Goal: Information Seeking & Learning: Find specific fact

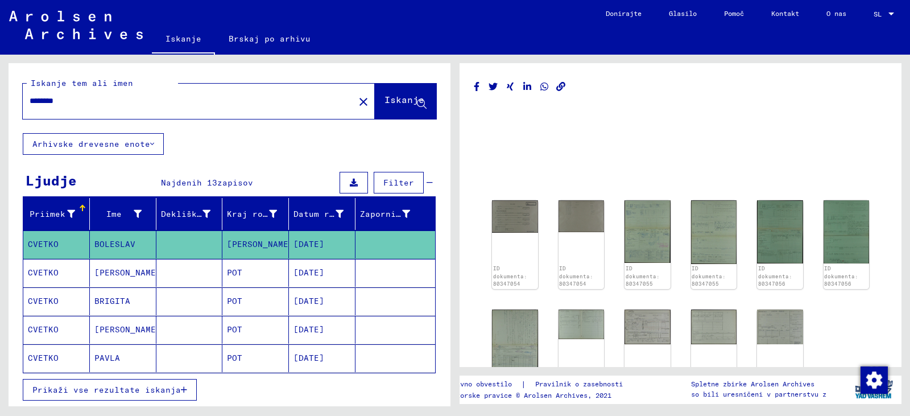
click at [227, 277] on font "POT" at bounding box center [234, 272] width 15 height 10
click at [125, 287] on mat-cell "[PERSON_NAME]" at bounding box center [123, 273] width 67 height 28
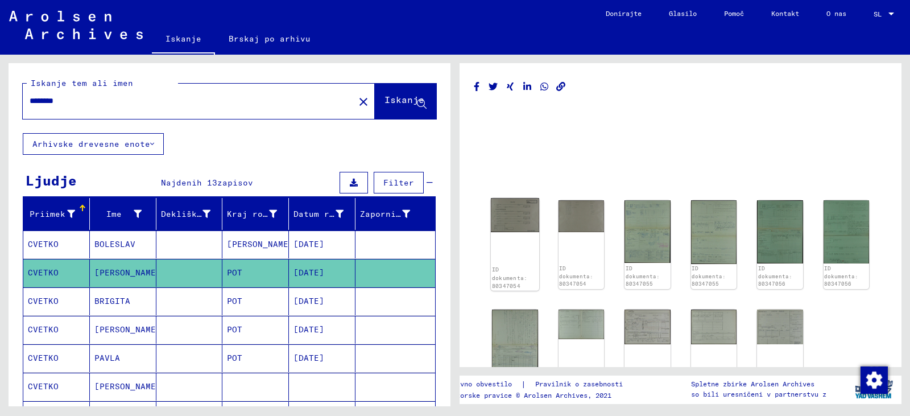
click at [501, 225] on img at bounding box center [515, 215] width 48 height 34
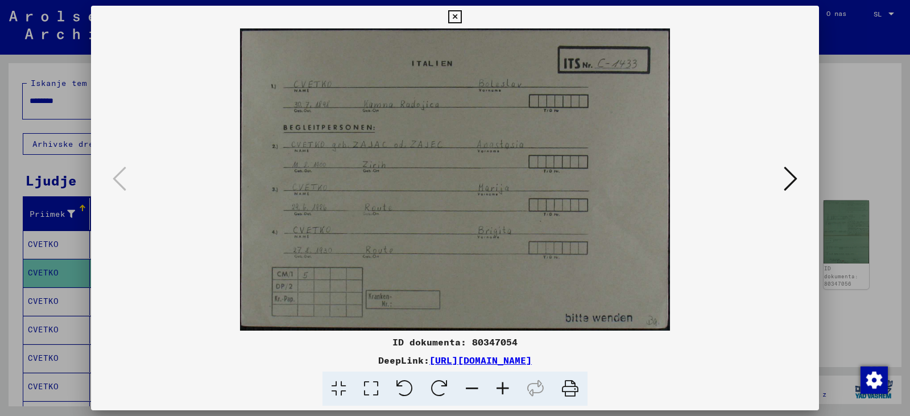
click at [517, 396] on icon at bounding box center [502, 388] width 31 height 35
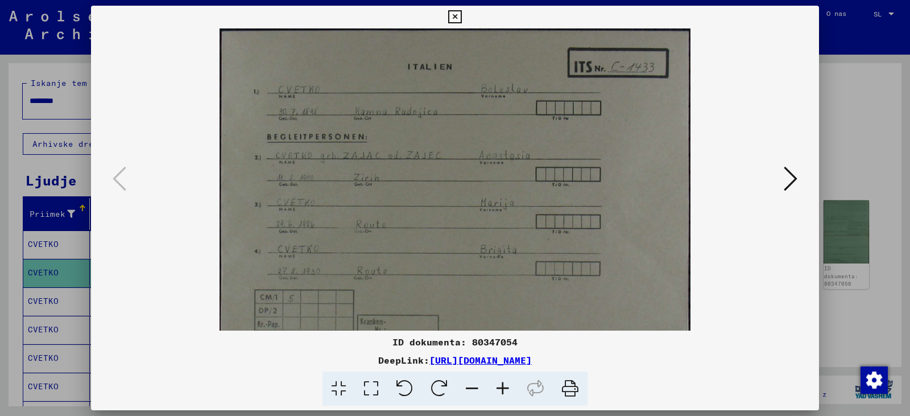
click at [516, 396] on icon at bounding box center [502, 388] width 31 height 35
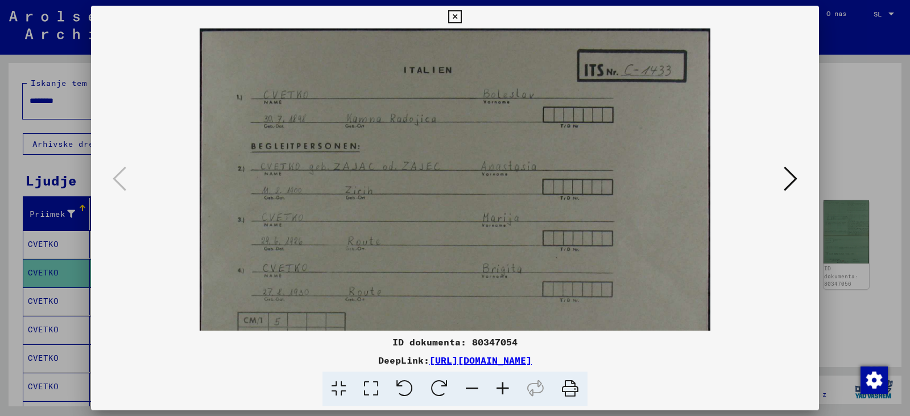
click at [516, 396] on icon at bounding box center [502, 388] width 31 height 35
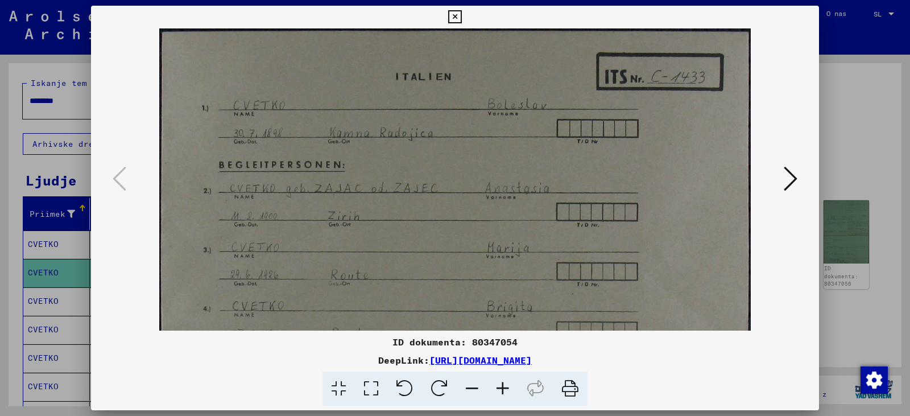
click at [516, 396] on icon at bounding box center [502, 388] width 31 height 35
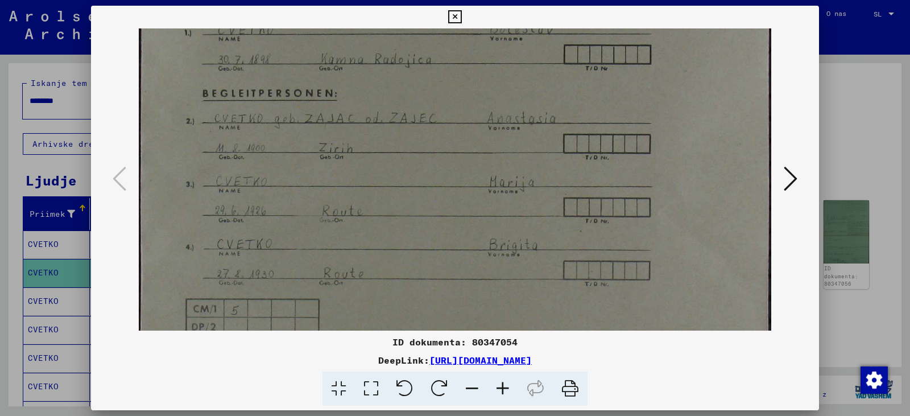
scroll to position [83, 0]
drag, startPoint x: 410, startPoint y: 227, endPoint x: 417, endPoint y: 144, distance: 83.3
click at [417, 144] on img at bounding box center [455, 167] width 632 height 444
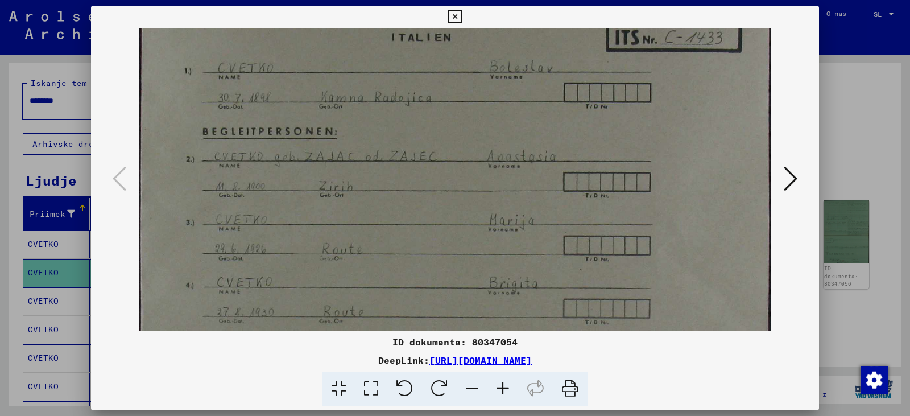
drag, startPoint x: 487, startPoint y: 227, endPoint x: 491, endPoint y: 260, distance: 32.6
click at [491, 260] on img at bounding box center [455, 208] width 632 height 444
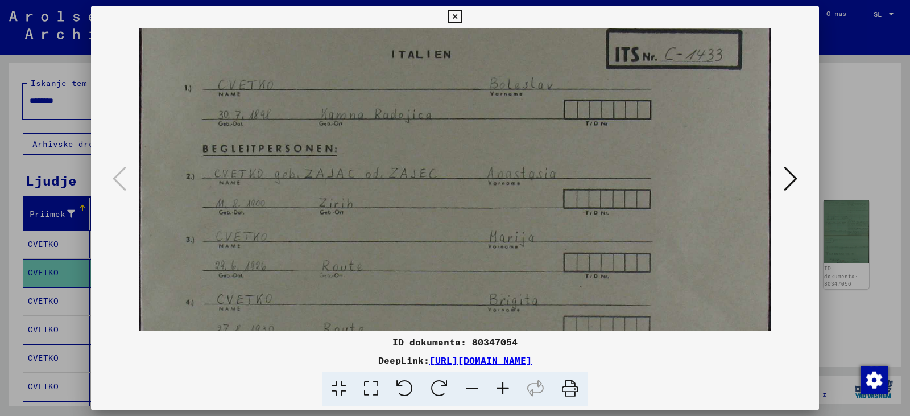
click at [789, 177] on icon at bounding box center [790, 178] width 14 height 27
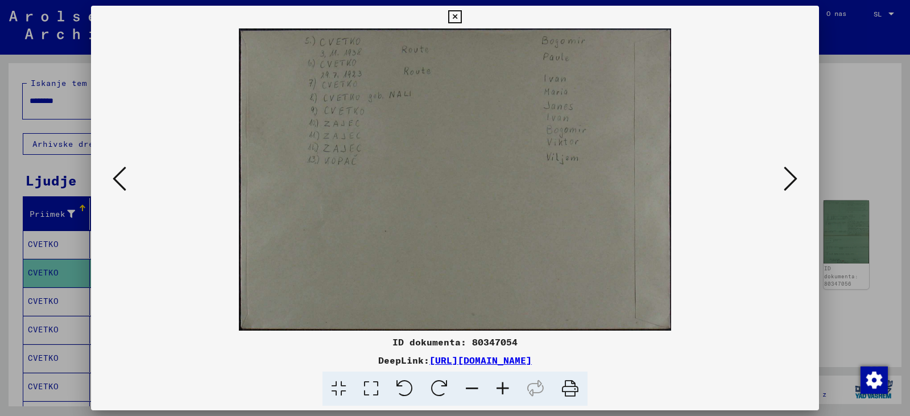
scroll to position [0, 0]
click at [514, 400] on icon at bounding box center [502, 388] width 31 height 35
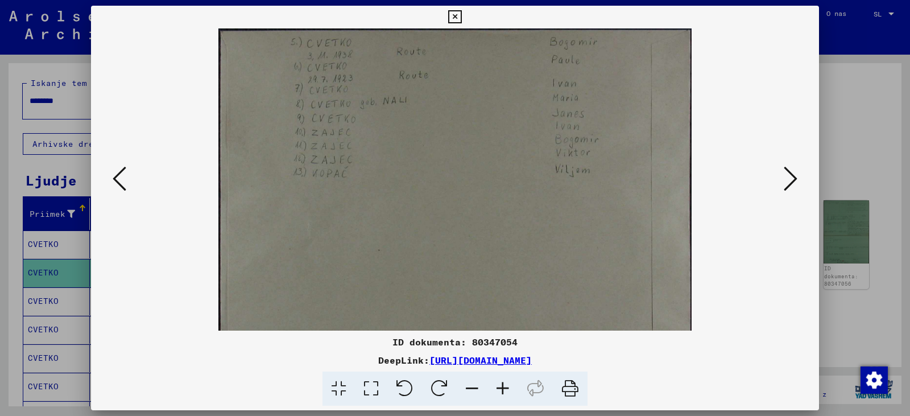
click at [514, 400] on icon at bounding box center [502, 388] width 31 height 35
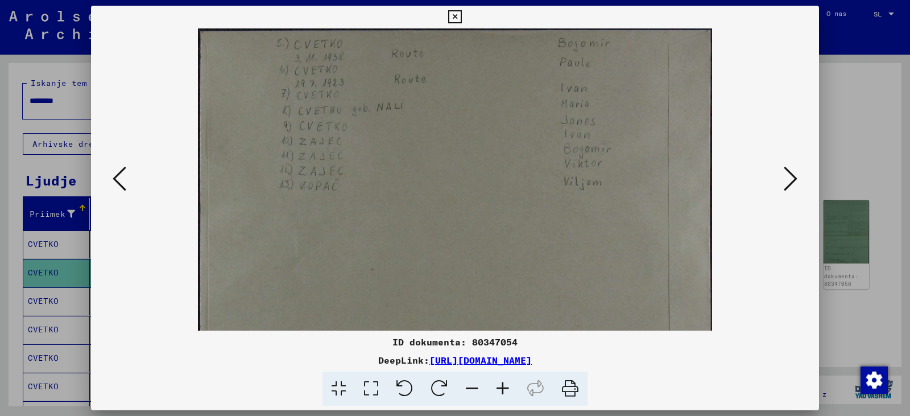
click at [514, 400] on icon at bounding box center [502, 388] width 31 height 35
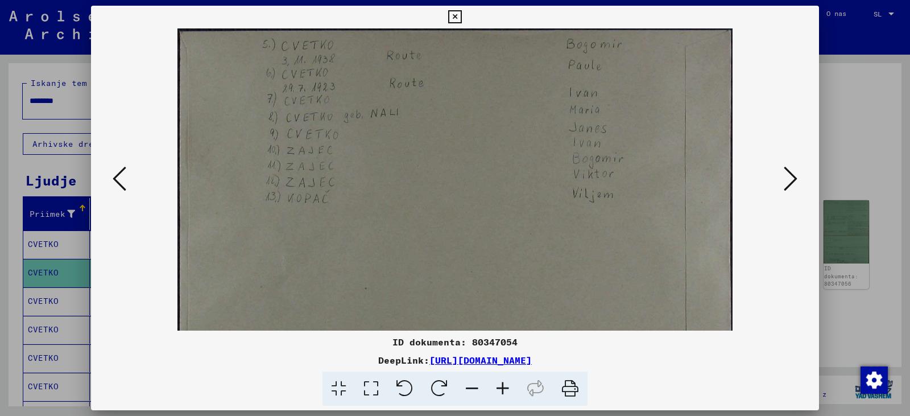
click at [514, 400] on icon at bounding box center [502, 388] width 31 height 35
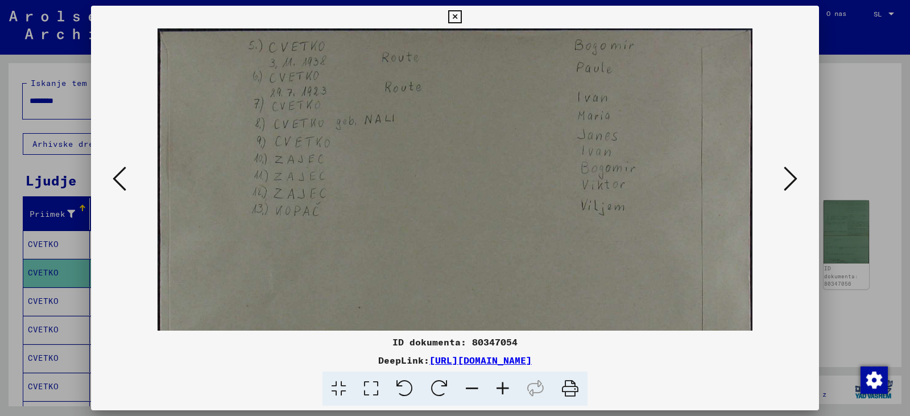
click at [514, 400] on icon at bounding box center [502, 388] width 31 height 35
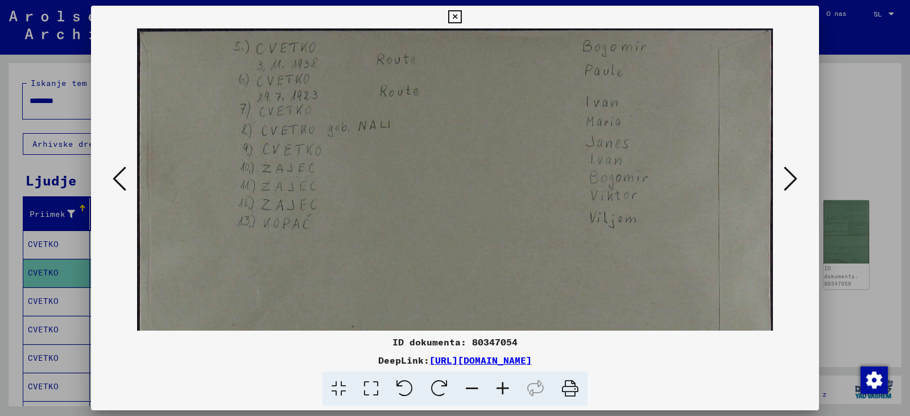
scroll to position [0, 1]
drag, startPoint x: 446, startPoint y: 168, endPoint x: 445, endPoint y: 225, distance: 57.4
click at [445, 225] on img at bounding box center [455, 250] width 636 height 444
drag, startPoint x: 445, startPoint y: 210, endPoint x: 448, endPoint y: 225, distance: 15.6
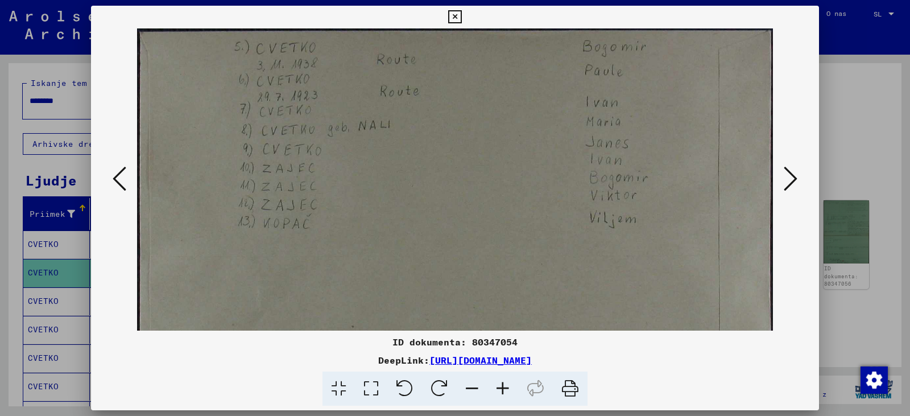
click at [448, 225] on img at bounding box center [455, 250] width 636 height 444
click at [783, 176] on icon at bounding box center [790, 178] width 14 height 27
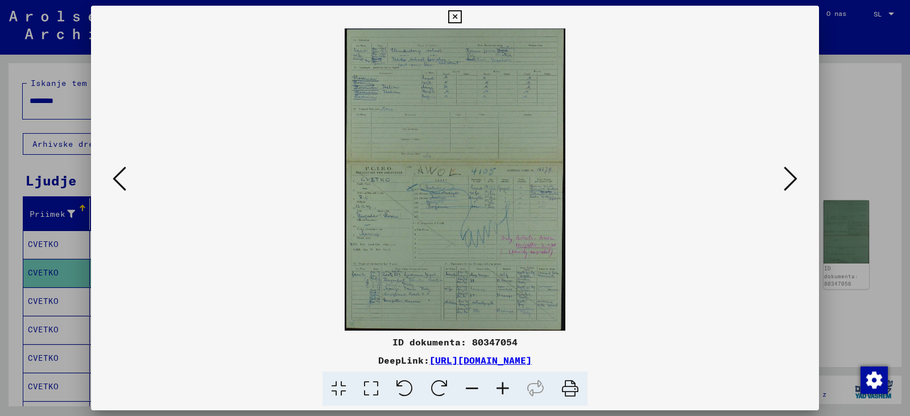
click at [511, 396] on icon at bounding box center [502, 388] width 31 height 35
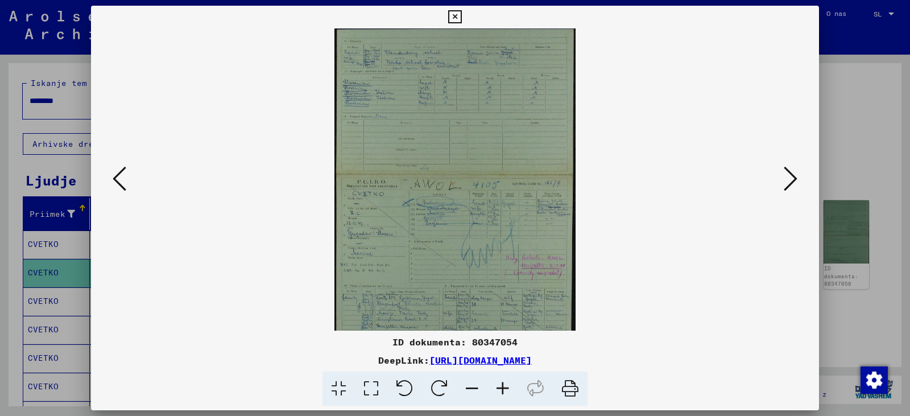
click at [511, 396] on icon at bounding box center [502, 388] width 31 height 35
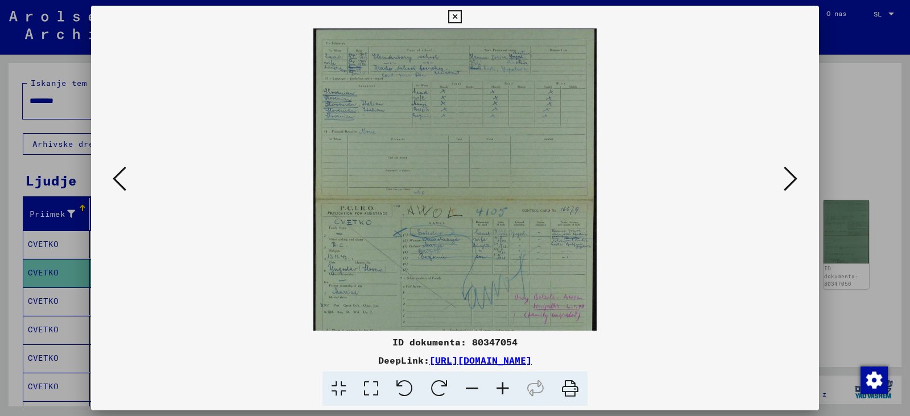
click at [511, 396] on icon at bounding box center [502, 388] width 31 height 35
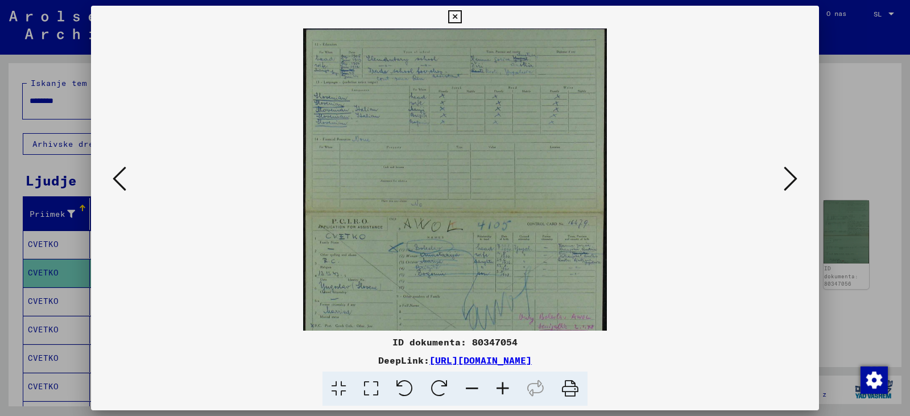
click at [511, 396] on icon at bounding box center [502, 388] width 31 height 35
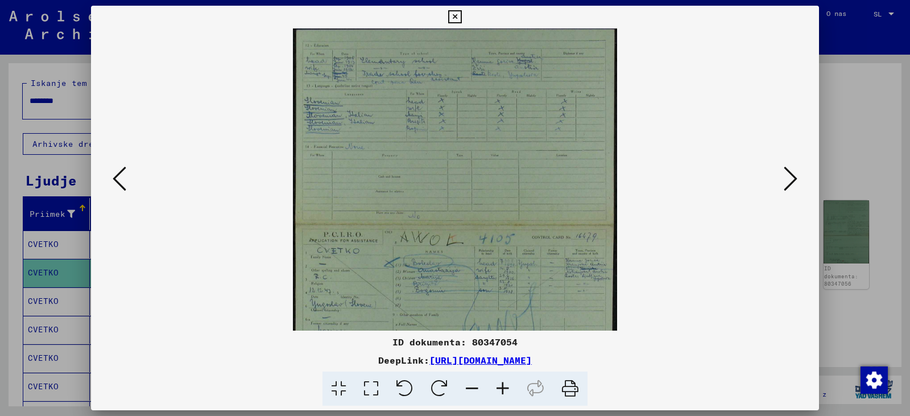
click at [511, 396] on icon at bounding box center [502, 388] width 31 height 35
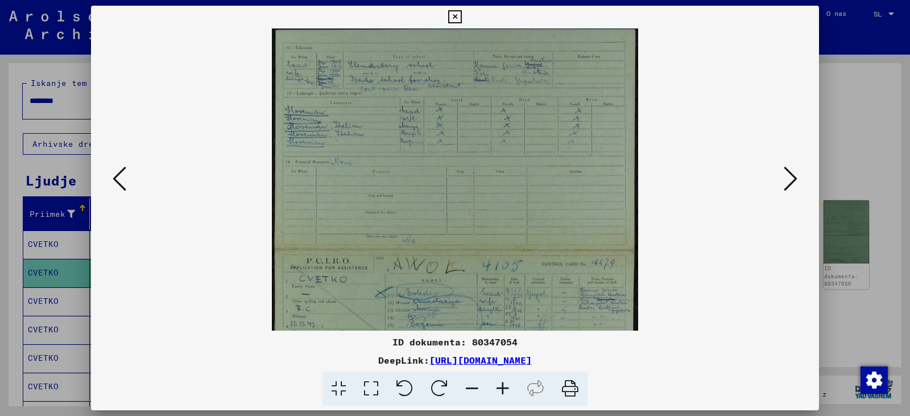
click at [511, 396] on icon at bounding box center [502, 388] width 31 height 35
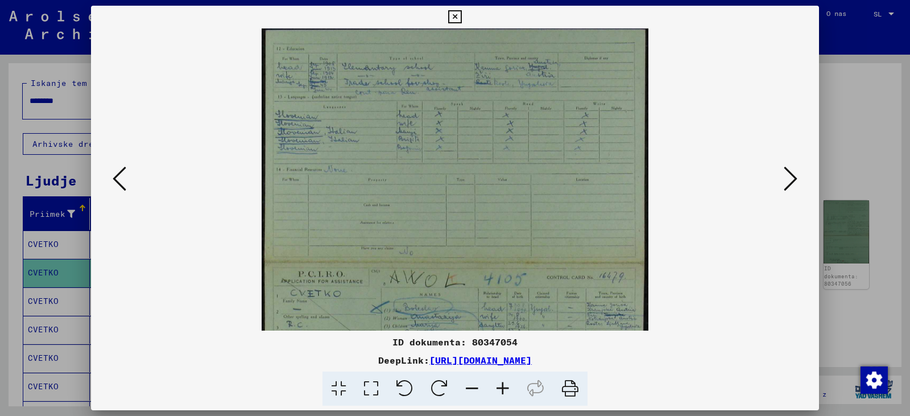
click at [511, 396] on icon at bounding box center [502, 388] width 31 height 35
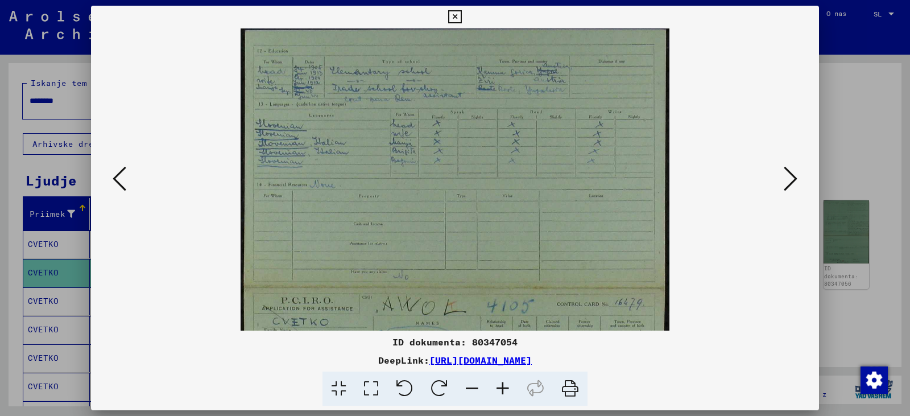
click at [511, 396] on icon at bounding box center [502, 388] width 31 height 35
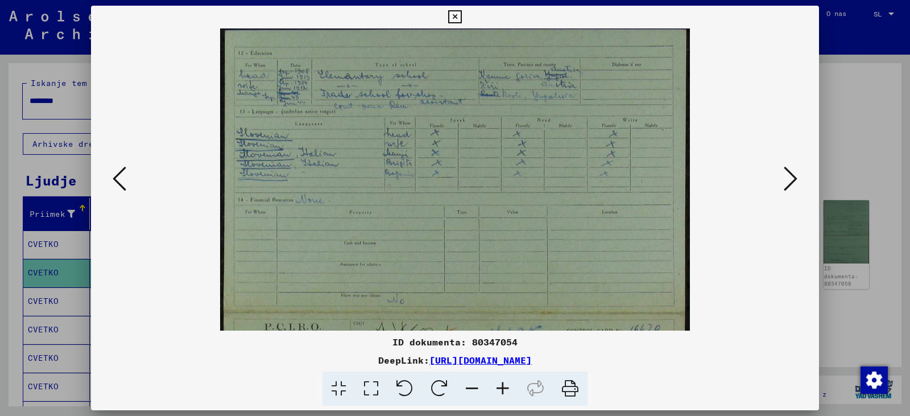
click at [511, 396] on icon at bounding box center [502, 388] width 31 height 35
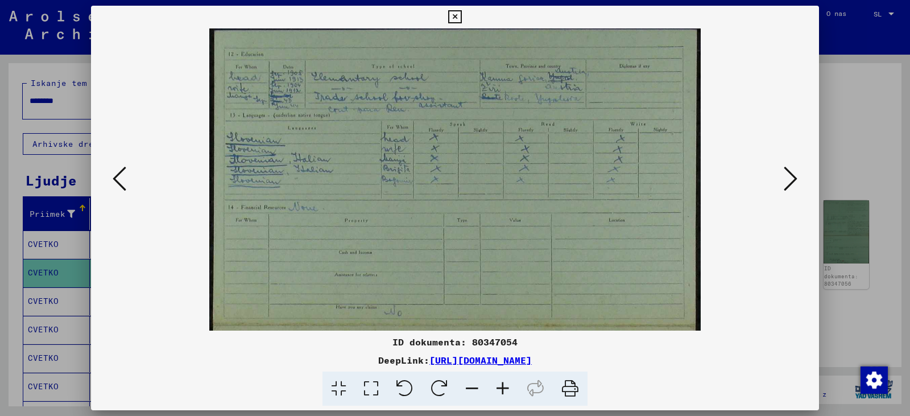
click at [511, 396] on icon at bounding box center [502, 388] width 31 height 35
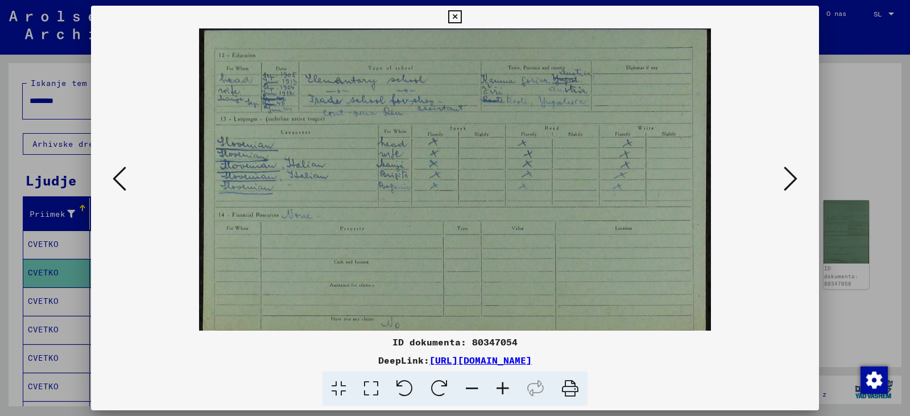
click at [511, 396] on icon at bounding box center [502, 388] width 31 height 35
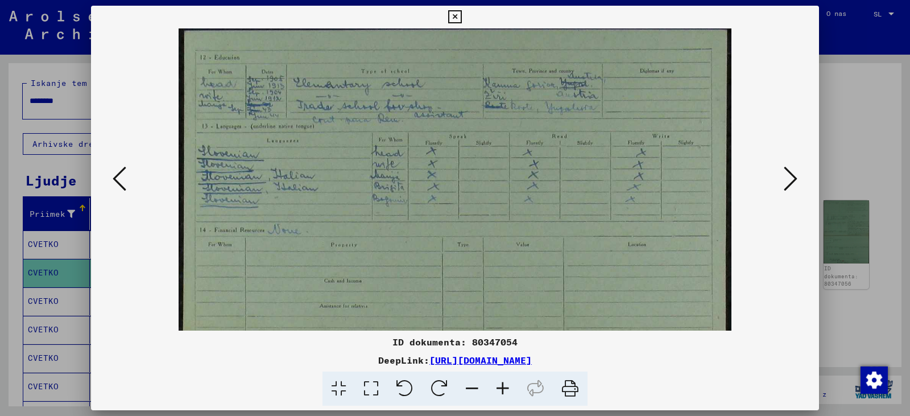
click at [511, 396] on icon at bounding box center [502, 388] width 31 height 35
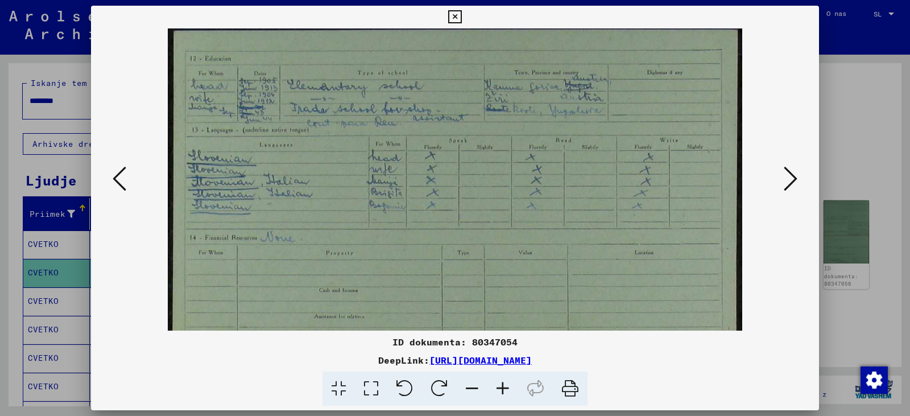
click at [511, 396] on icon at bounding box center [502, 388] width 31 height 35
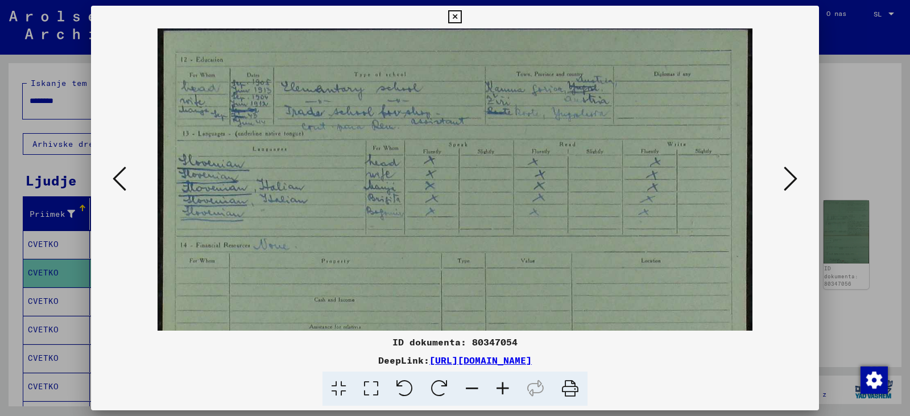
click at [511, 396] on icon at bounding box center [502, 388] width 31 height 35
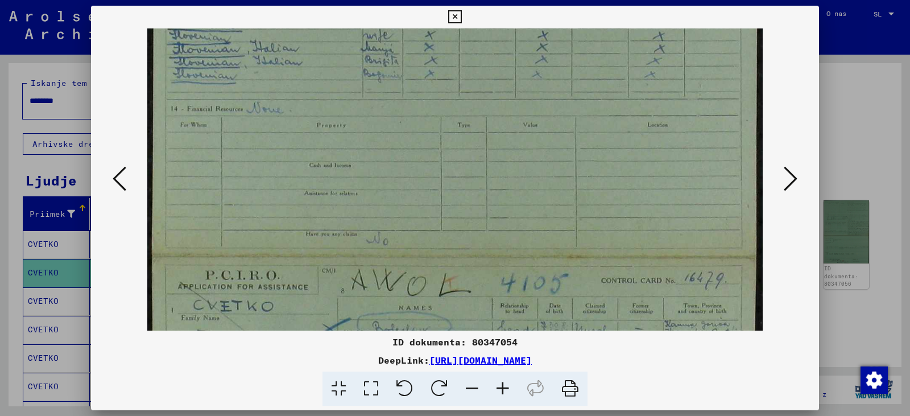
drag, startPoint x: 474, startPoint y: 226, endPoint x: 466, endPoint y: 80, distance: 146.9
click at [466, 80] on img at bounding box center [454, 306] width 615 height 842
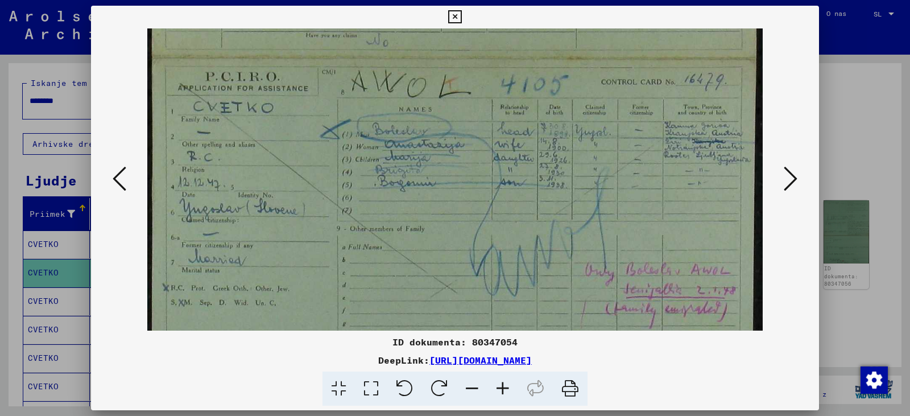
scroll to position [362, 0]
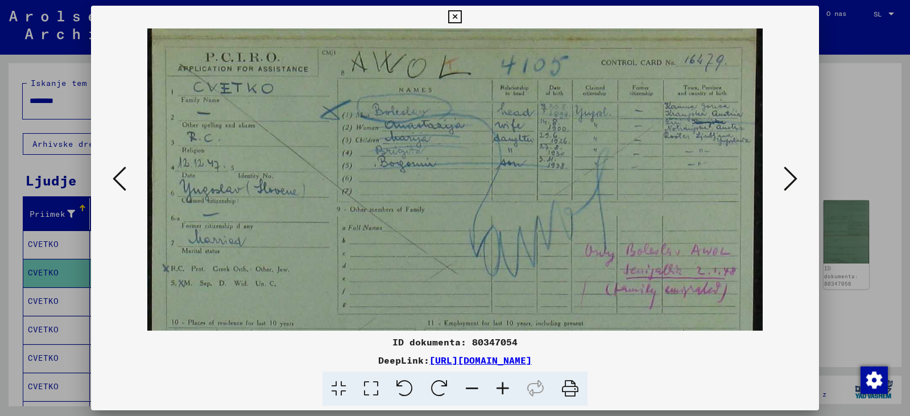
drag, startPoint x: 486, startPoint y: 267, endPoint x: 473, endPoint y: 66, distance: 201.1
click at [473, 66] on img at bounding box center [454, 88] width 615 height 842
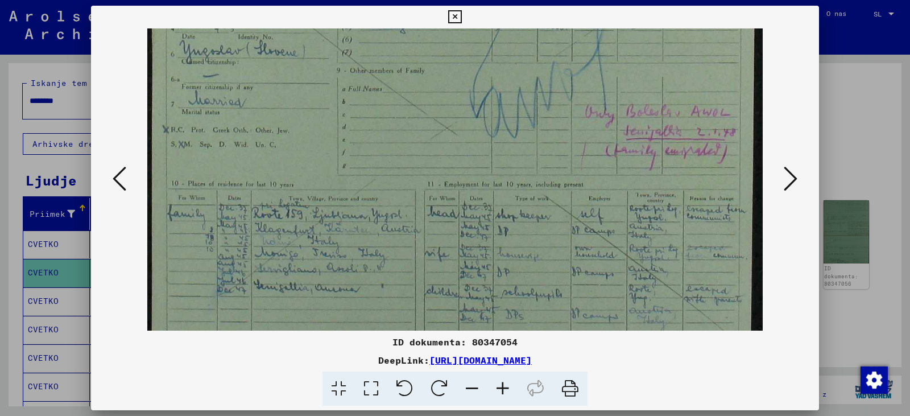
scroll to position [540, 0]
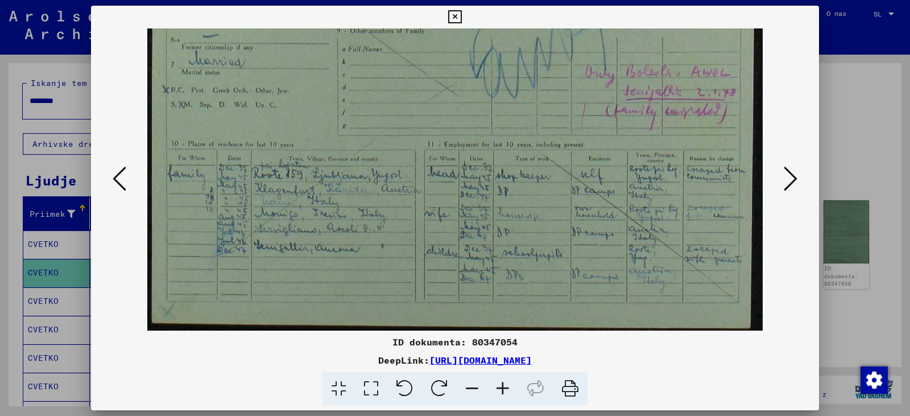
drag, startPoint x: 445, startPoint y: 255, endPoint x: 433, endPoint y: 23, distance: 232.8
click at [433, 23] on div "ID dokumenta: 80347054 DeepLink: [URL][DOMAIN_NAME]" at bounding box center [455, 206] width 728 height 400
click at [791, 180] on icon at bounding box center [790, 178] width 14 height 27
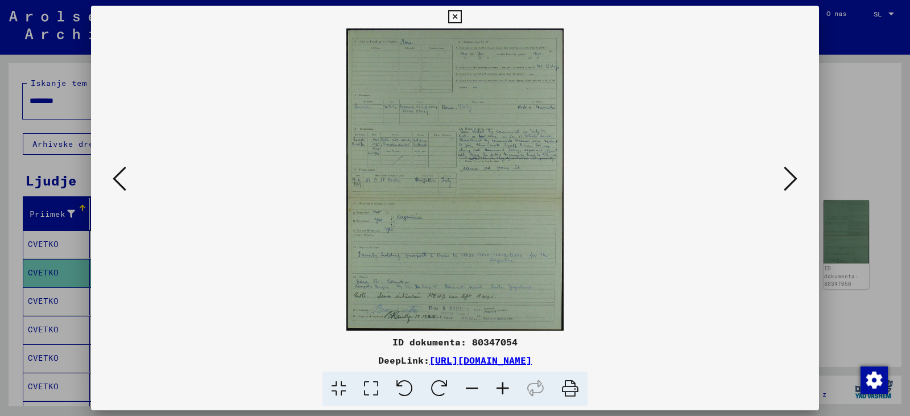
click at [783, 181] on icon at bounding box center [790, 178] width 14 height 27
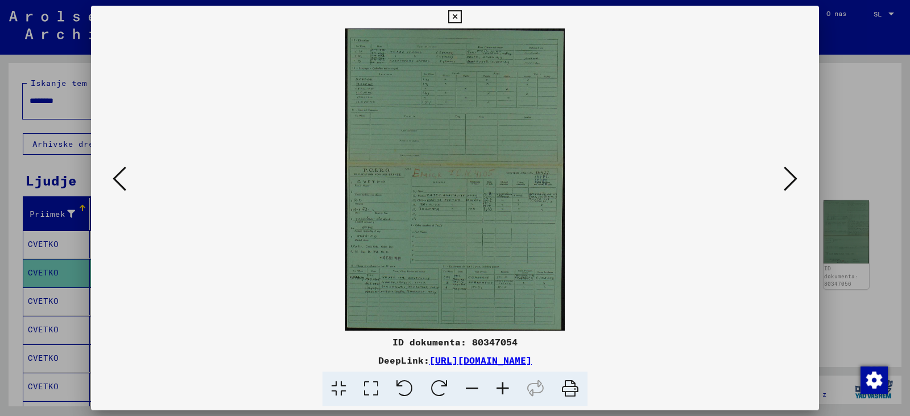
click at [514, 396] on icon at bounding box center [502, 388] width 31 height 35
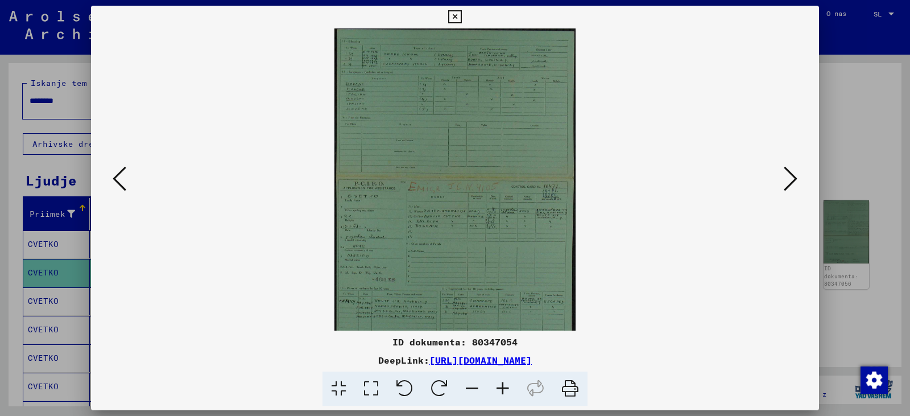
click at [514, 396] on icon at bounding box center [502, 388] width 31 height 35
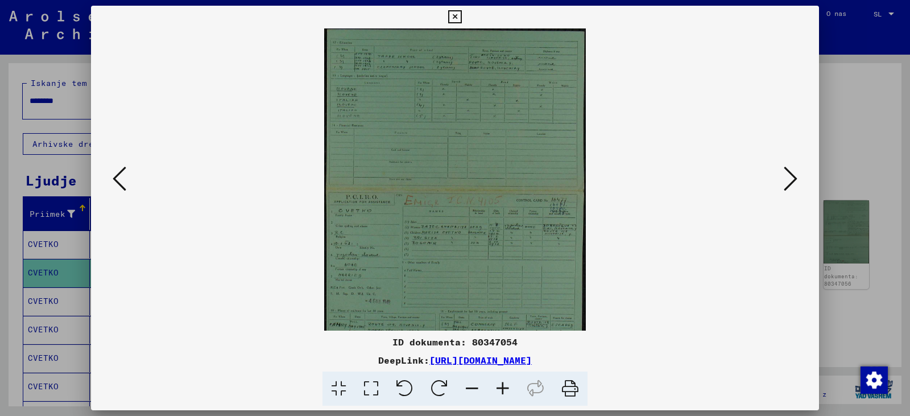
click at [514, 396] on icon at bounding box center [502, 388] width 31 height 35
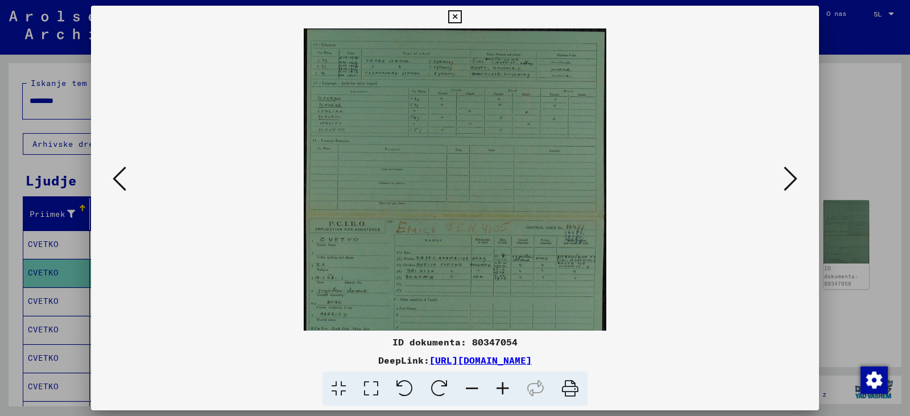
click at [514, 396] on icon at bounding box center [502, 388] width 31 height 35
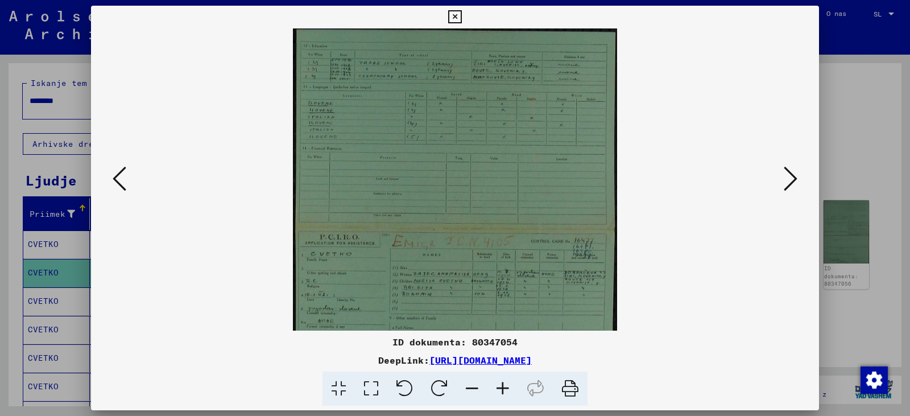
click at [514, 396] on icon at bounding box center [502, 388] width 31 height 35
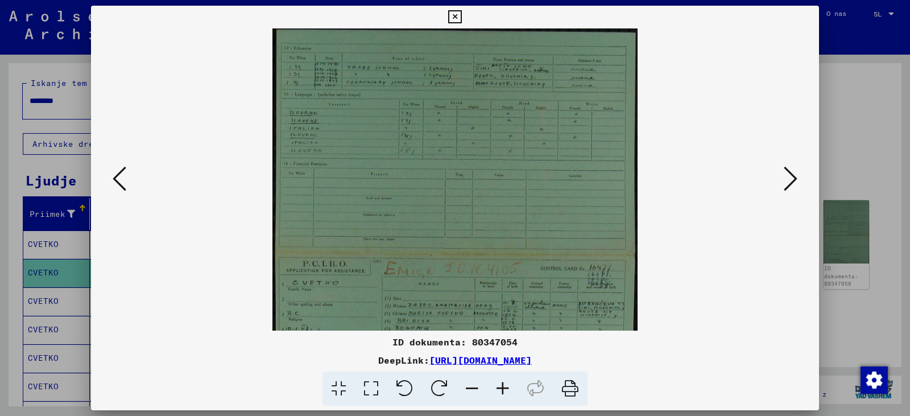
click at [514, 396] on icon at bounding box center [502, 388] width 31 height 35
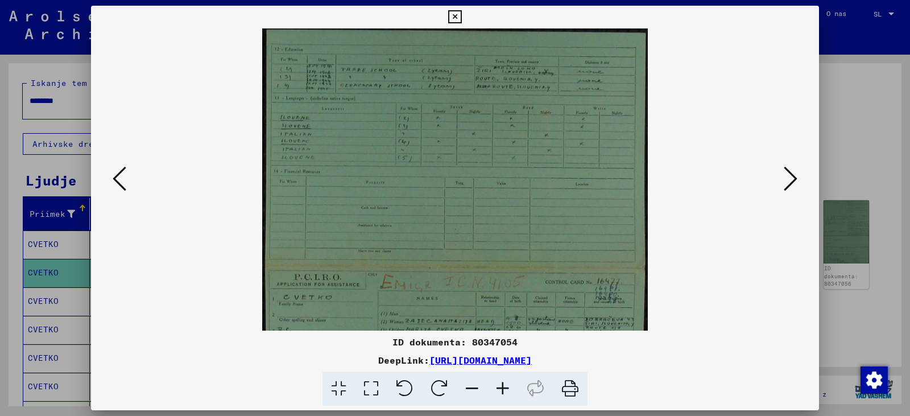
click at [514, 396] on icon at bounding box center [502, 388] width 31 height 35
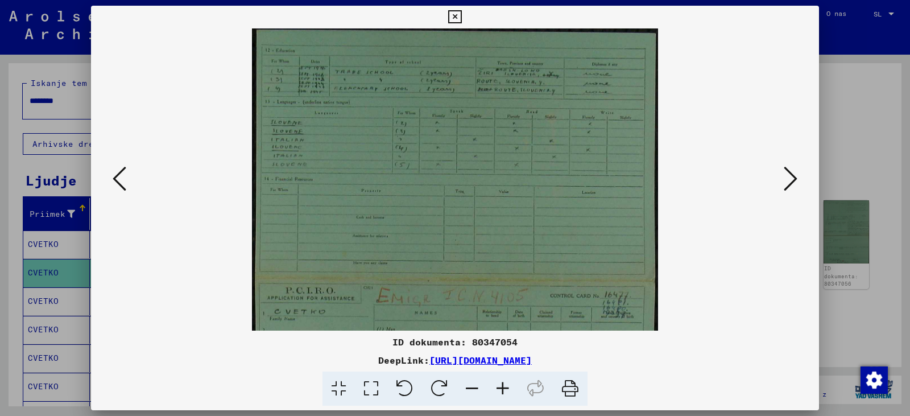
click at [514, 396] on icon at bounding box center [502, 388] width 31 height 35
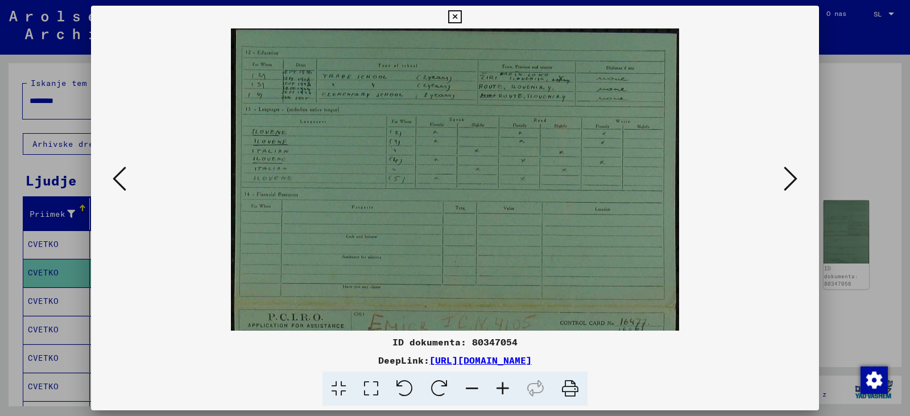
click at [514, 396] on icon at bounding box center [502, 388] width 31 height 35
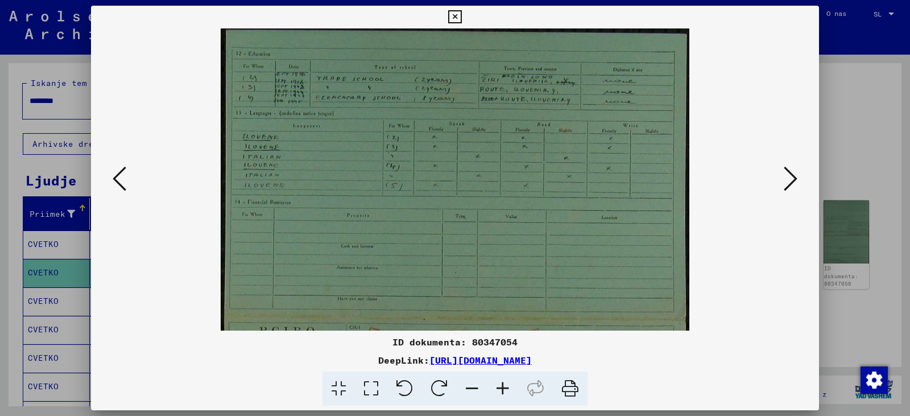
click at [514, 396] on icon at bounding box center [502, 388] width 31 height 35
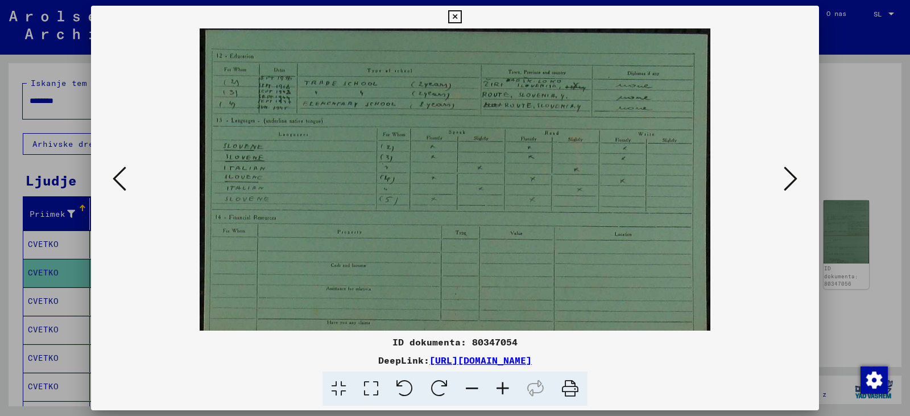
click at [514, 396] on icon at bounding box center [502, 388] width 31 height 35
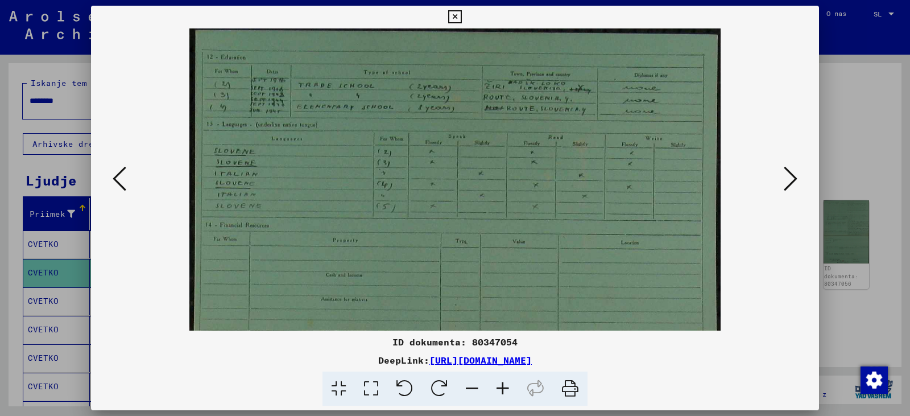
click at [514, 396] on icon at bounding box center [502, 388] width 31 height 35
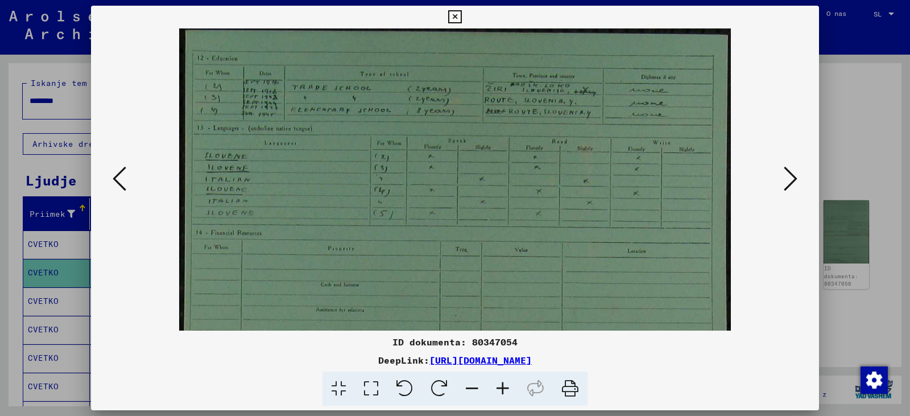
click at [514, 396] on icon at bounding box center [502, 388] width 31 height 35
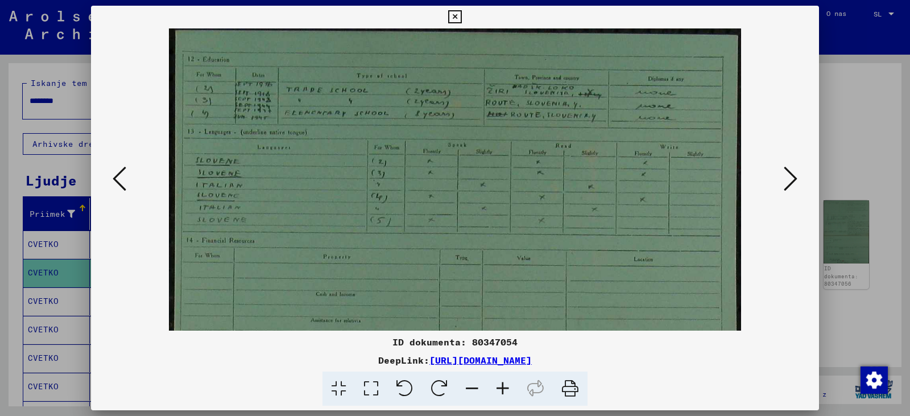
click at [514, 396] on icon at bounding box center [502, 388] width 31 height 35
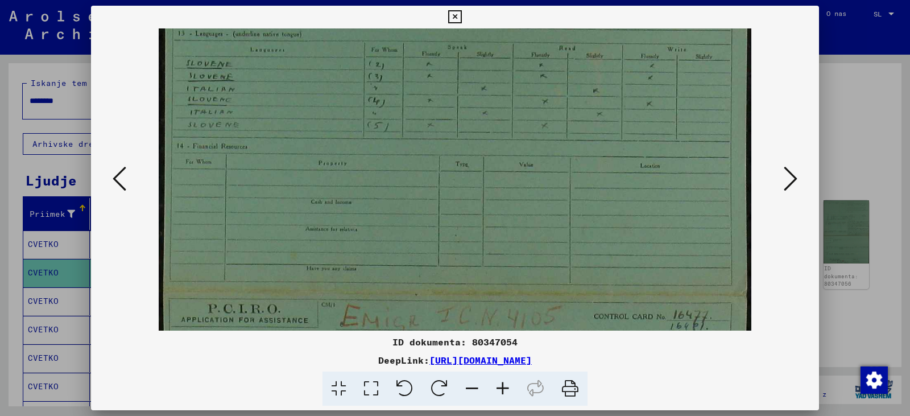
drag, startPoint x: 453, startPoint y: 255, endPoint x: 457, endPoint y: 114, distance: 141.0
click at [457, 115] on img at bounding box center [455, 334] width 593 height 814
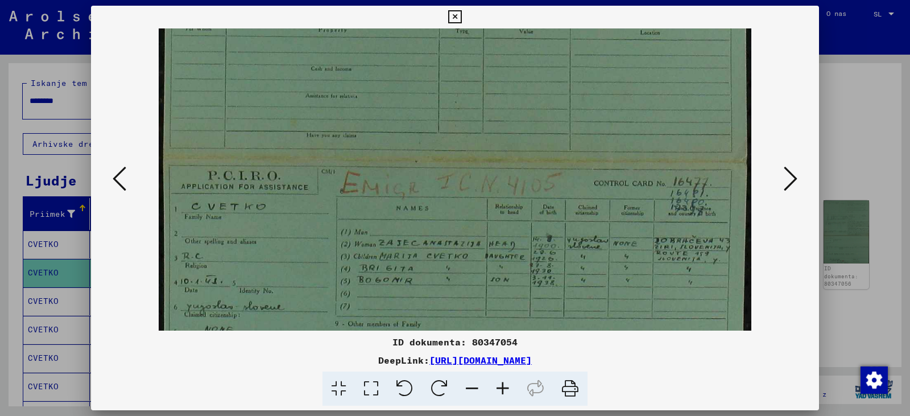
scroll to position [300, 0]
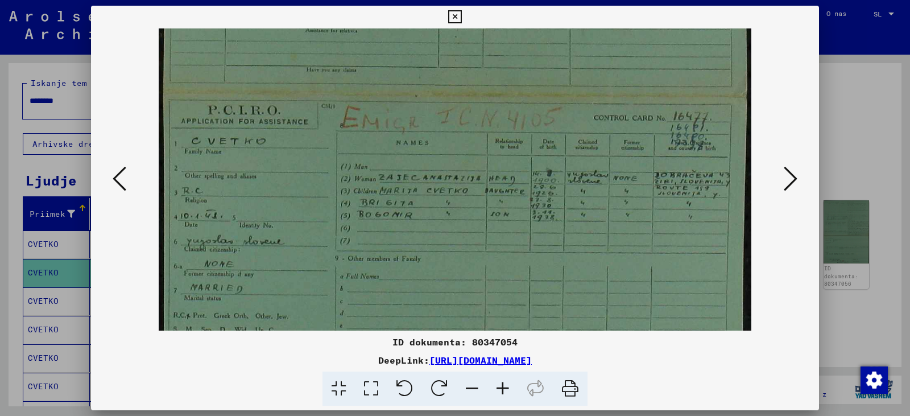
drag, startPoint x: 486, startPoint y: 258, endPoint x: 470, endPoint y: 97, distance: 161.6
click at [470, 97] on img at bounding box center [455, 135] width 593 height 814
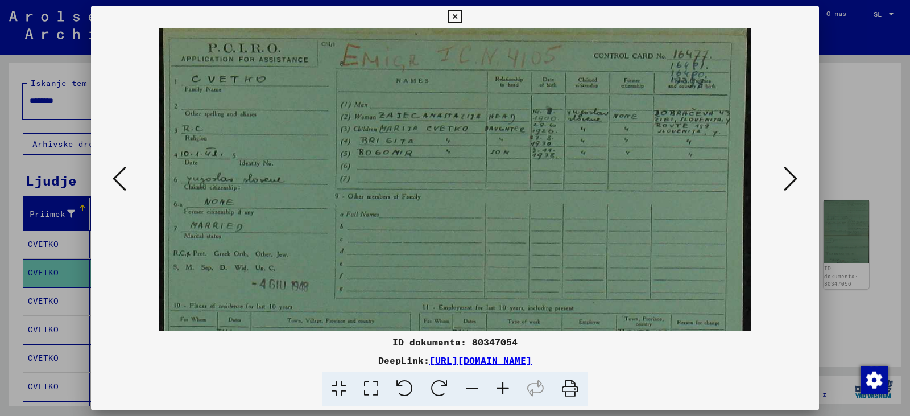
scroll to position [375, 0]
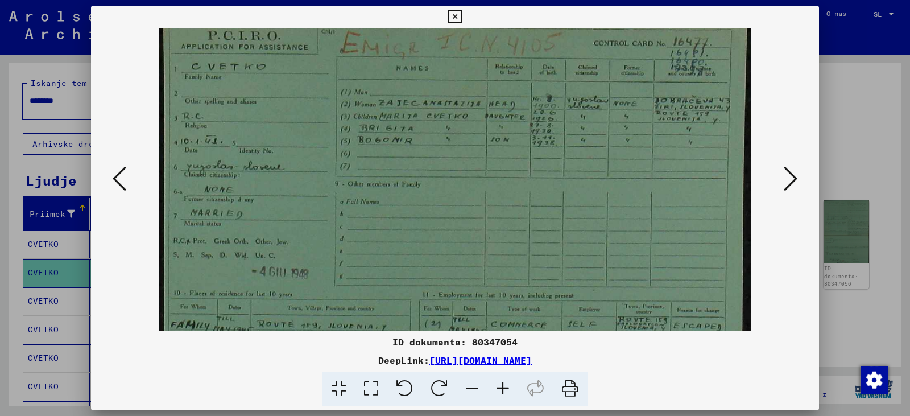
drag, startPoint x: 487, startPoint y: 284, endPoint x: 465, endPoint y: 210, distance: 77.7
click at [465, 210] on img at bounding box center [455, 61] width 593 height 814
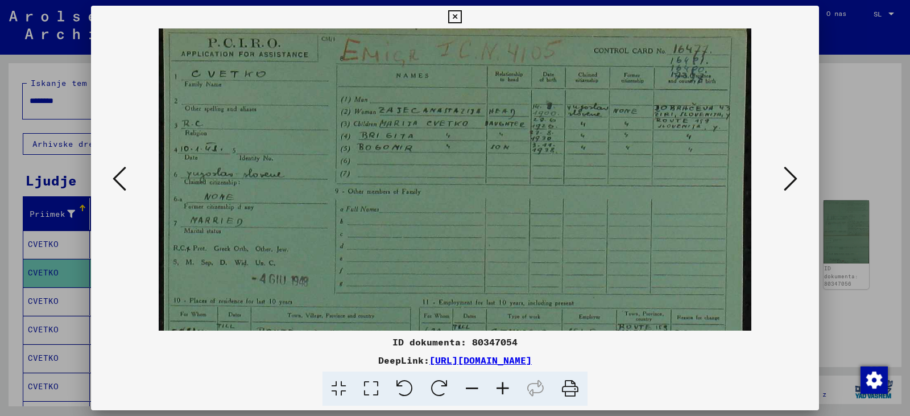
scroll to position [366, 0]
drag, startPoint x: 434, startPoint y: 114, endPoint x: 431, endPoint y: 122, distance: 9.0
click at [431, 122] on img at bounding box center [455, 69] width 593 height 814
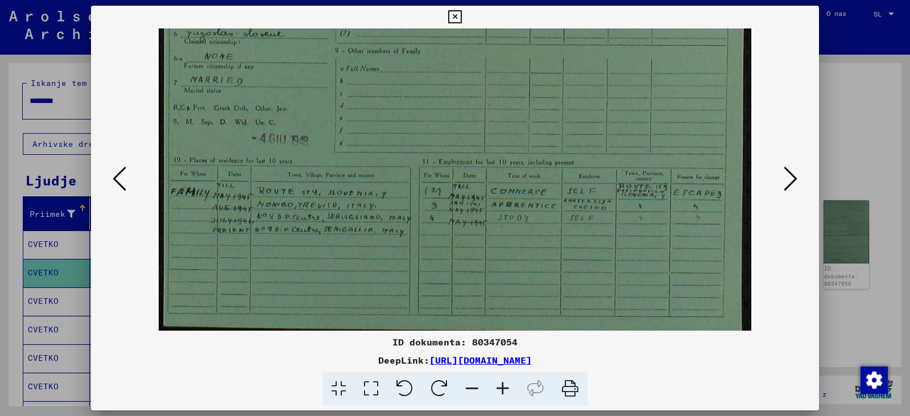
scroll to position [512, 0]
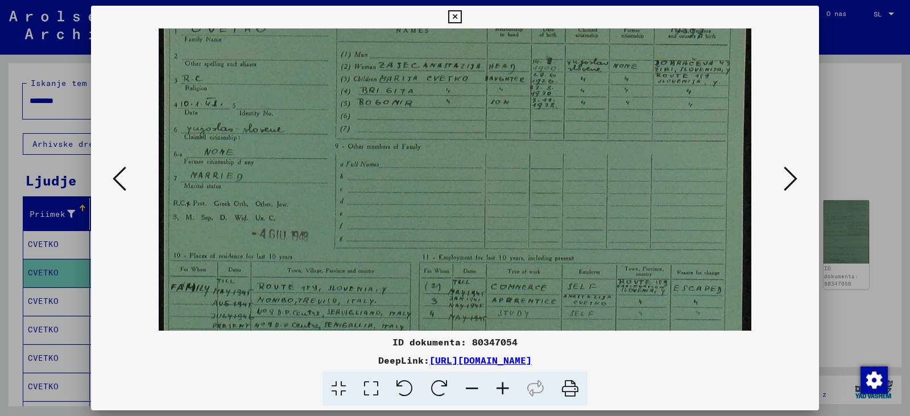
drag, startPoint x: 494, startPoint y: 199, endPoint x: 453, endPoint y: 165, distance: 53.3
click at [453, 164] on img at bounding box center [455, 23] width 593 height 814
